Goal: Transaction & Acquisition: Subscribe to service/newsletter

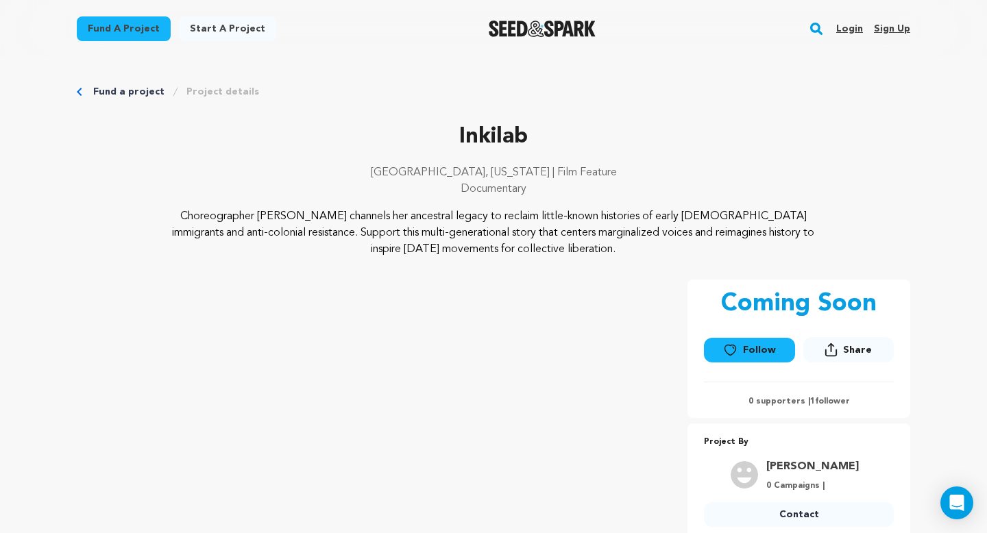
click at [769, 361] on link "Follow" at bounding box center [749, 350] width 91 height 25
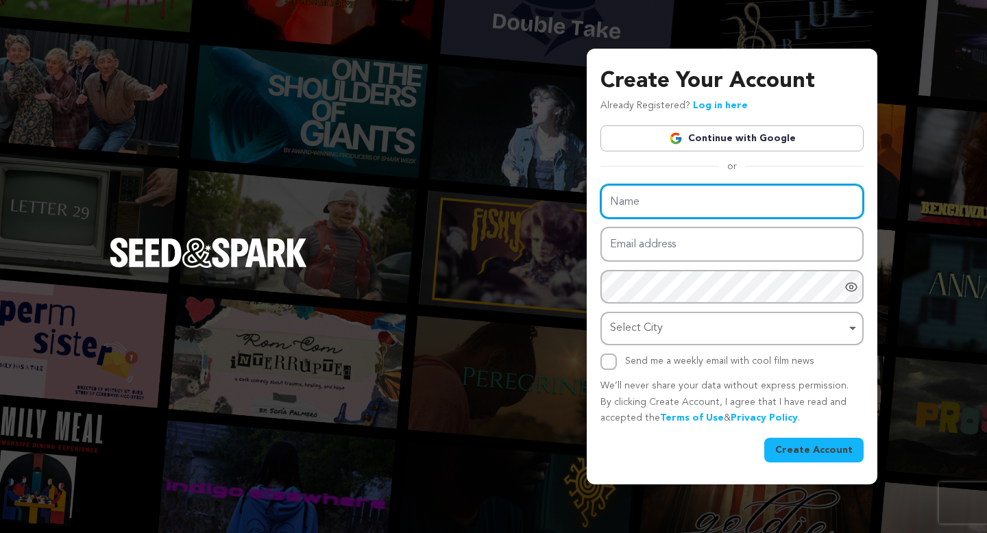
click at [671, 209] on input "Name" at bounding box center [732, 201] width 263 height 35
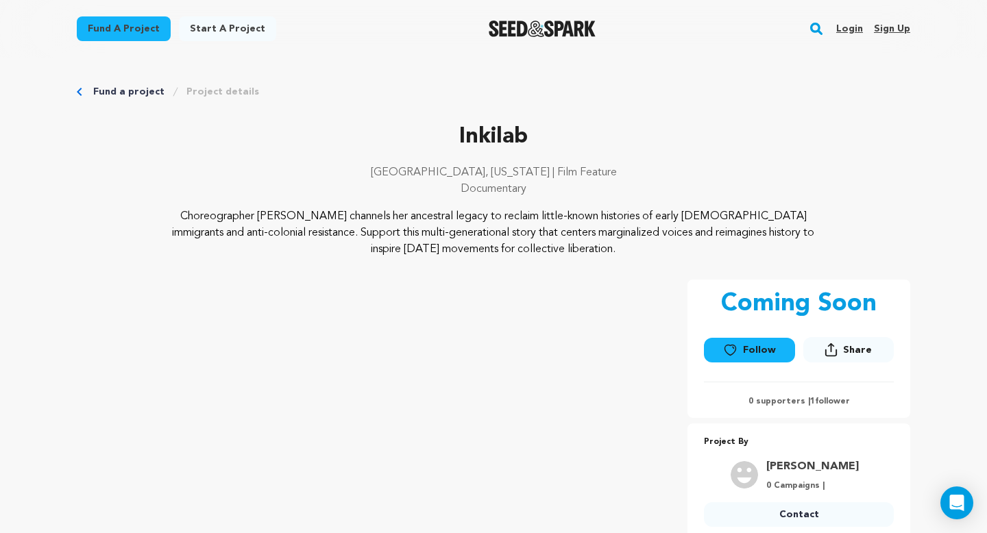
click at [850, 28] on link "Login" at bounding box center [850, 29] width 27 height 22
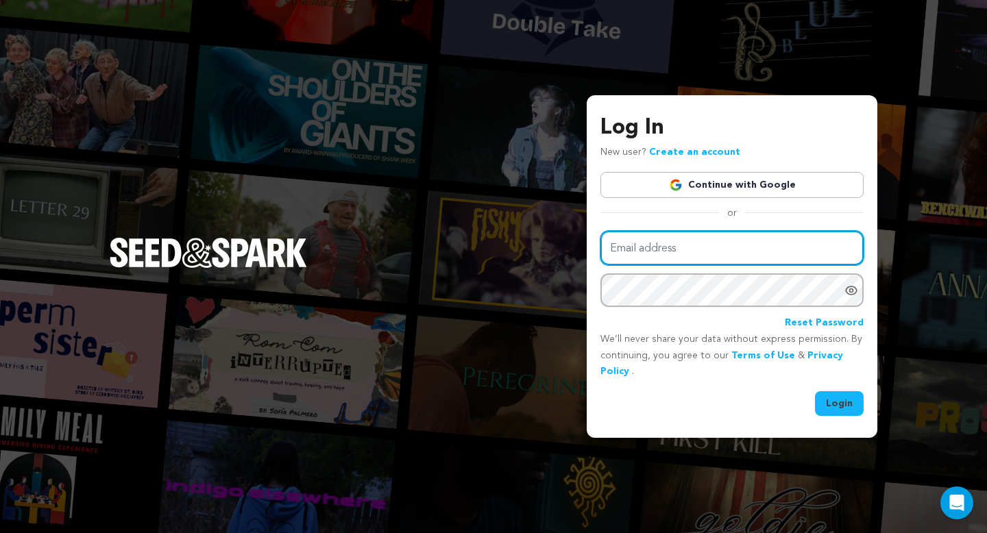
click at [700, 247] on input "Email address" at bounding box center [732, 248] width 263 height 35
type input "catherine.m.judge@gmail.com"
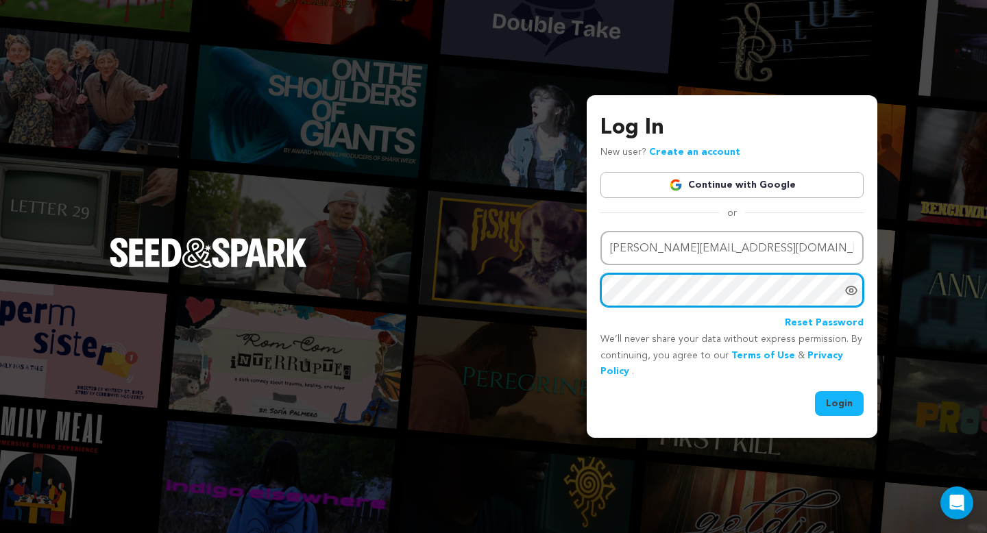
click at [815, 392] on button "Login" at bounding box center [839, 404] width 49 height 25
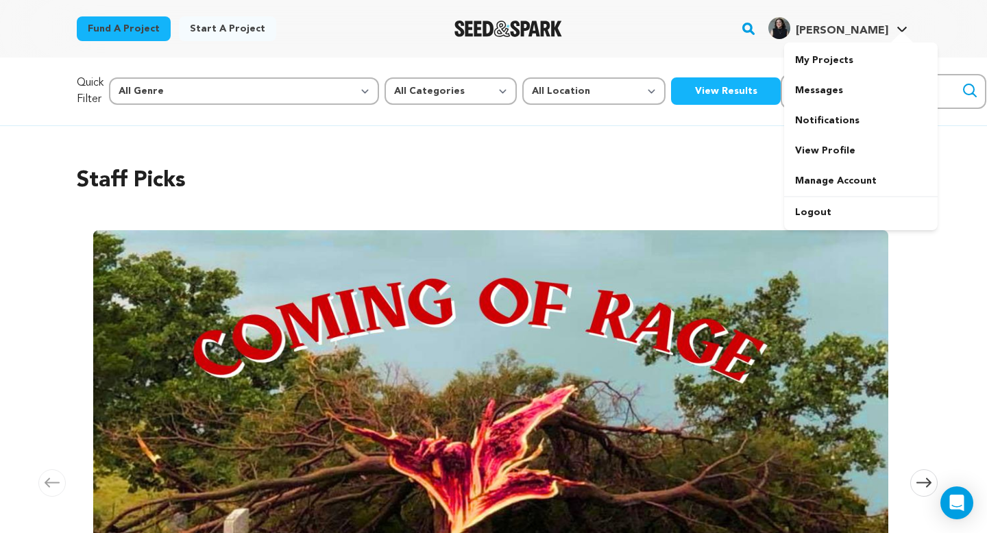
click at [810, 36] on span "[PERSON_NAME]" at bounding box center [842, 30] width 93 height 11
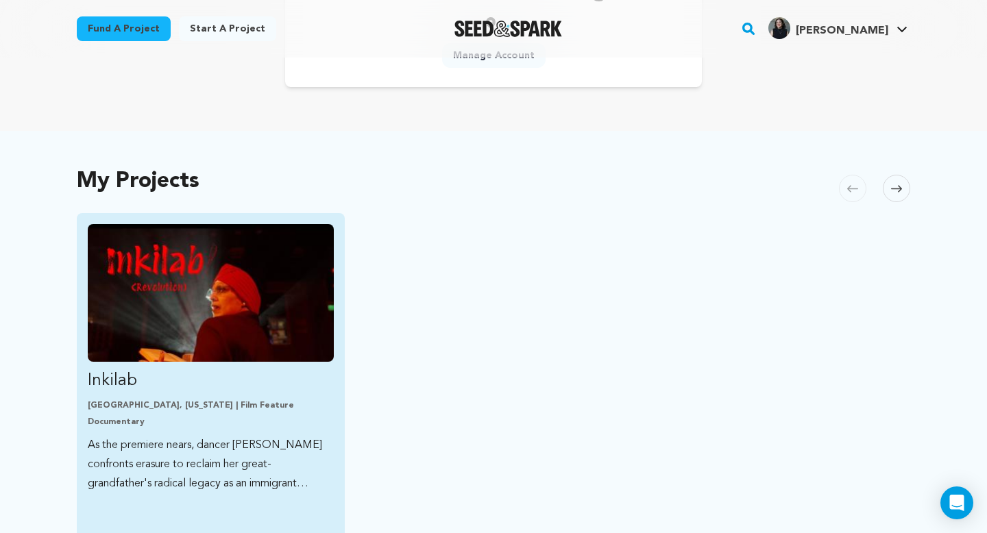
scroll to position [188, 0]
click at [235, 326] on img "Fund Inkilab" at bounding box center [211, 293] width 246 height 138
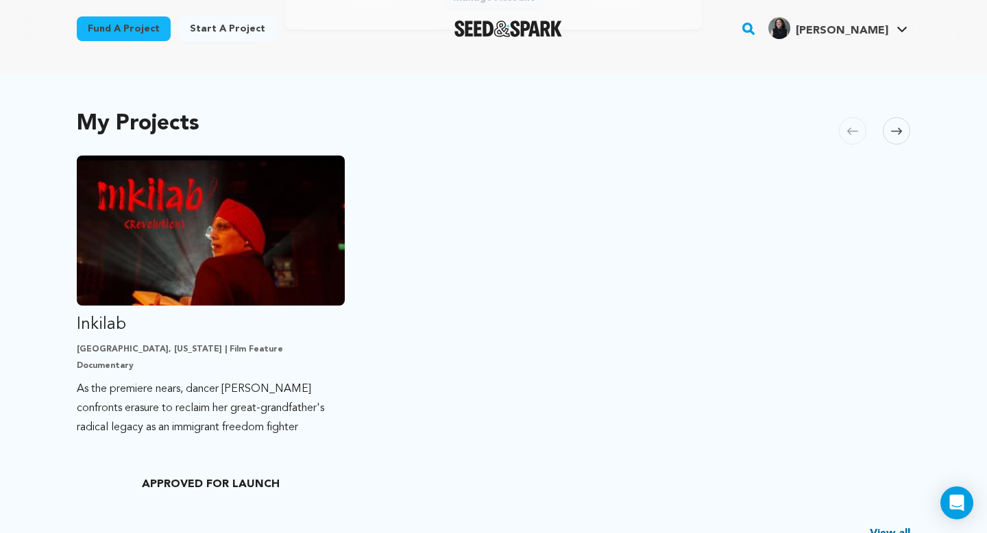
scroll to position [251, 0]
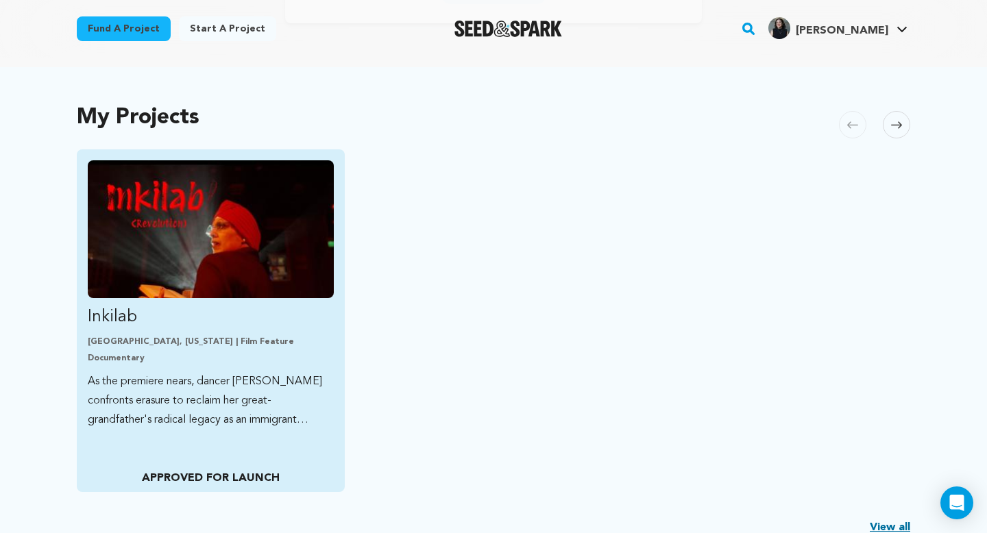
click at [316, 241] on img "Fund Inkilab" at bounding box center [211, 229] width 246 height 138
click at [234, 266] on img "Fund Inkilab" at bounding box center [211, 229] width 246 height 138
click at [294, 394] on p "As the premiere nears, dancer Joti Singh confronts erasure to reclaim her great…" at bounding box center [211, 401] width 246 height 58
click at [254, 268] on img "Fund Inkilab" at bounding box center [211, 229] width 246 height 138
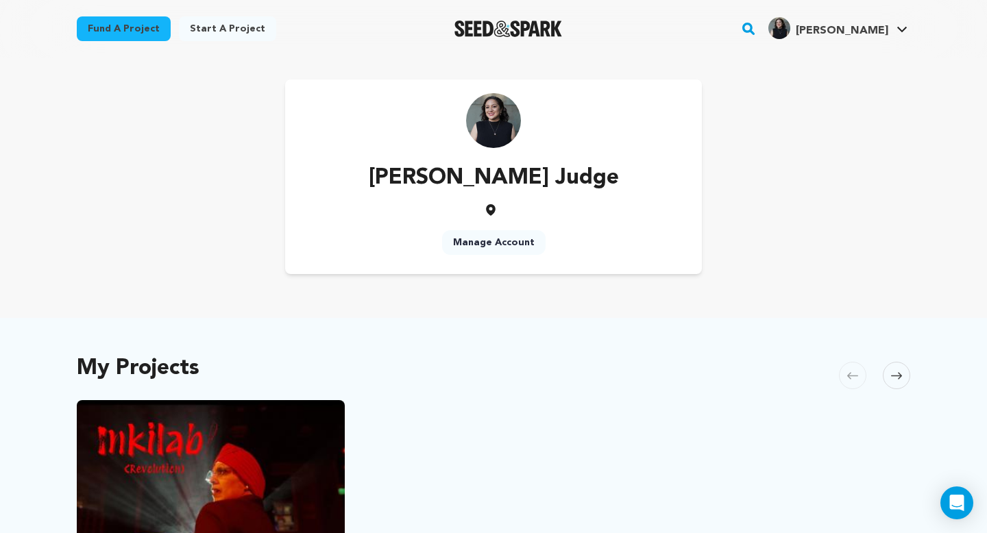
scroll to position [1129, 0]
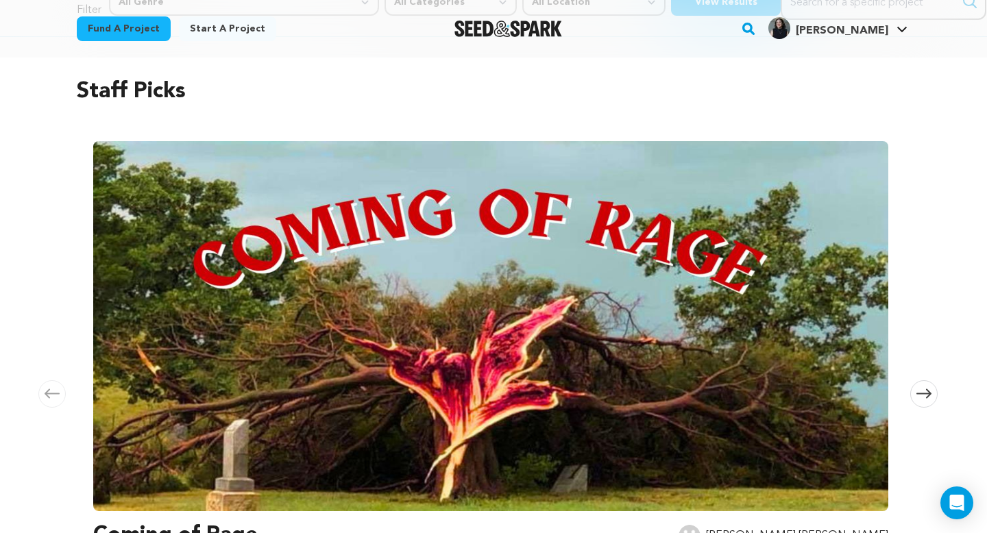
scroll to position [88, 0]
